Goal: Entertainment & Leisure: Consume media (video, audio)

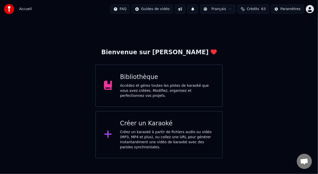
click at [189, 81] on div "Bibliothèque" at bounding box center [167, 77] width 94 height 8
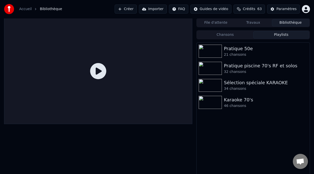
click at [285, 35] on button "Playlists" at bounding box center [281, 34] width 56 height 7
click at [267, 48] on div "Pratique 50e" at bounding box center [263, 48] width 79 height 7
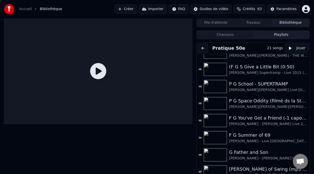
scroll to position [194, 0]
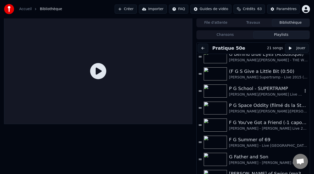
click at [264, 92] on div "[PERSON_NAME]/[PERSON_NAME] Live [GEOGRAPHIC_DATA] (-4% voix 35%)" at bounding box center [266, 94] width 74 height 5
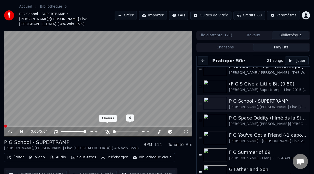
click at [108, 130] on icon at bounding box center [107, 132] width 5 height 4
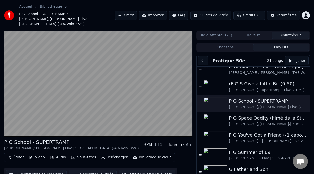
scroll to position [15, 0]
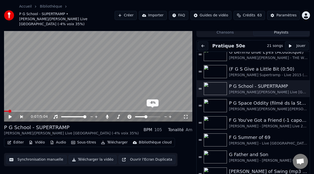
click at [146, 115] on span at bounding box center [145, 116] width 3 height 3
click at [10, 115] on icon at bounding box center [10, 117] width 3 height 4
click at [10, 115] on icon at bounding box center [10, 116] width 3 height 3
click at [10, 115] on icon at bounding box center [10, 117] width 3 height 4
click at [10, 115] on icon at bounding box center [10, 116] width 3 height 3
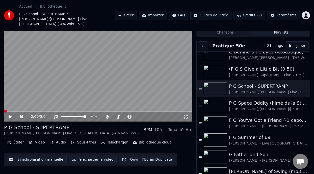
click at [9, 115] on icon at bounding box center [10, 117] width 3 height 4
click at [146, 115] on span at bounding box center [146, 116] width 3 height 3
click at [9, 115] on icon at bounding box center [13, 117] width 11 height 4
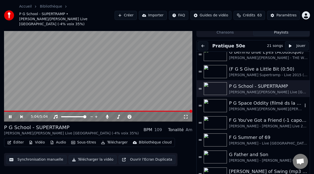
scroll to position [20, 0]
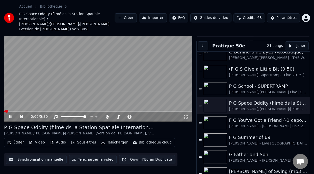
click at [5, 110] on span at bounding box center [6, 111] width 3 height 3
click at [4, 105] on video at bounding box center [98, 69] width 188 height 106
click at [6, 110] on span at bounding box center [7, 111] width 3 height 3
click at [10, 115] on icon at bounding box center [10, 117] width 3 height 4
click at [276, 90] on div "[PERSON_NAME]/[PERSON_NAME] Live [GEOGRAPHIC_DATA] (-4% voix 35%)" at bounding box center [266, 92] width 74 height 5
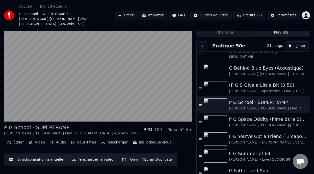
scroll to position [175, 0]
